Goal: Find specific page/section: Find specific page/section

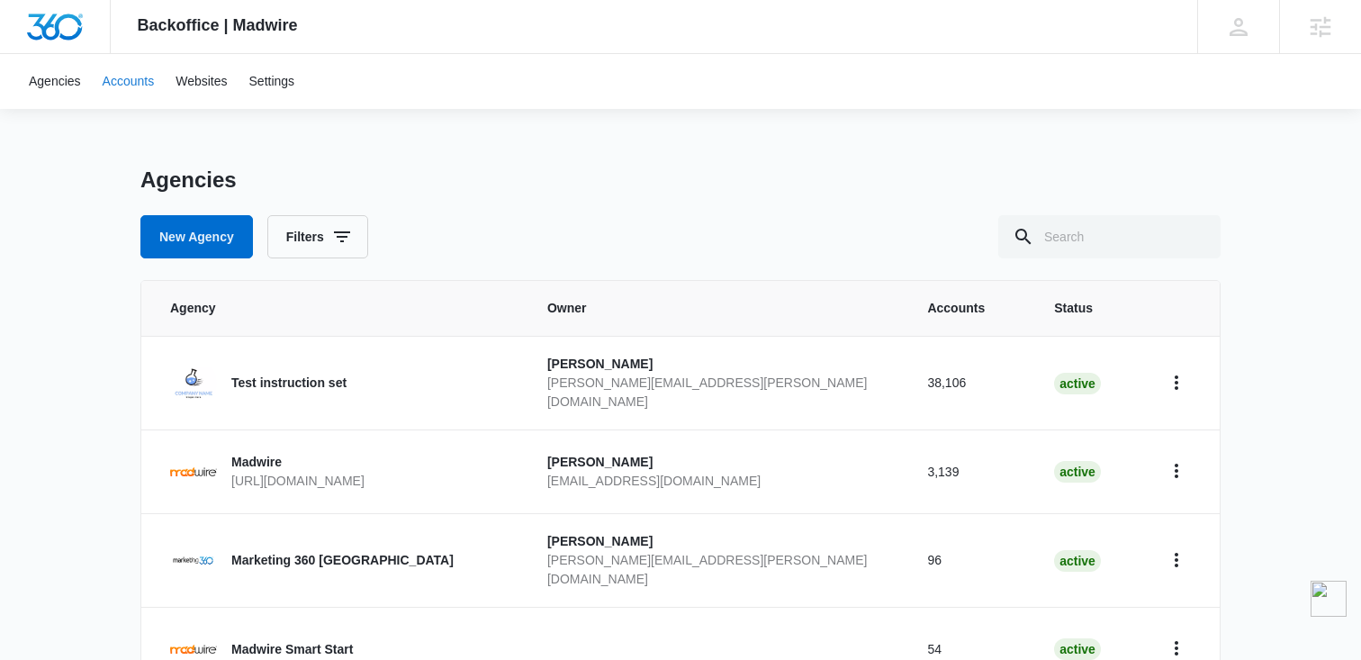
click at [131, 91] on link "Accounts" at bounding box center [129, 81] width 74 height 55
